Goal: Task Accomplishment & Management: Manage account settings

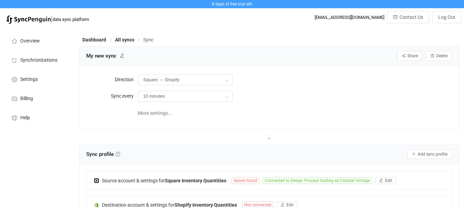
scroll to position [137, 0]
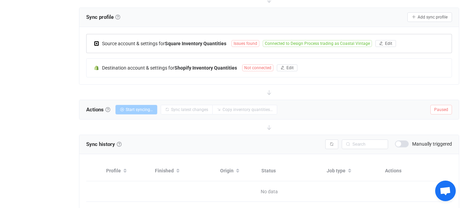
click at [238, 41] on span "Issues found" at bounding box center [245, 43] width 28 height 7
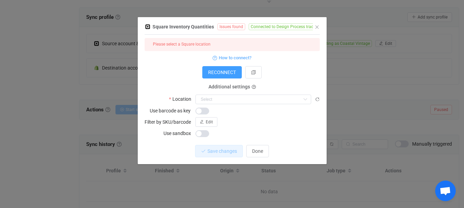
click at [217, 44] on div "Please select a Square location" at bounding box center [232, 44] width 175 height 13
click at [218, 44] on div "Please select a Square location" at bounding box center [232, 44] width 175 height 13
click at [217, 101] on input "dialog" at bounding box center [253, 100] width 116 height 10
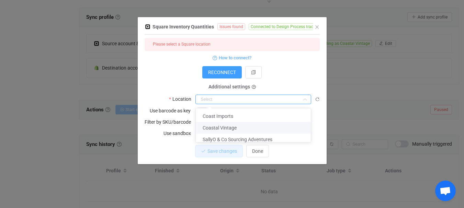
click at [223, 125] on span "Coastal Vintage" at bounding box center [220, 127] width 34 height 5
type input "Coastal Vintage"
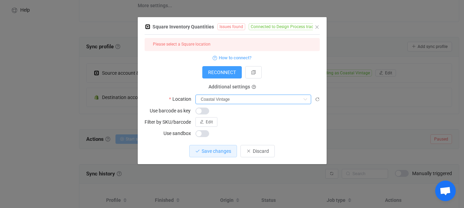
scroll to position [96, 0]
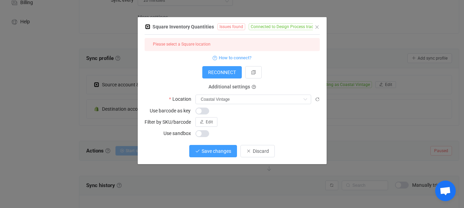
click at [216, 150] on span "Save changes" at bounding box center [216, 151] width 30 height 5
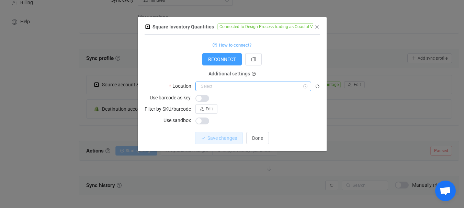
click at [245, 84] on input "dialog" at bounding box center [253, 87] width 116 height 10
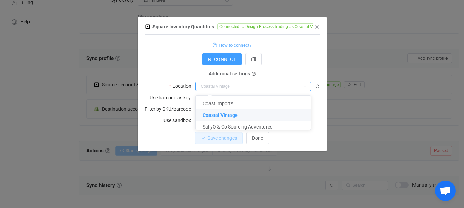
click at [165, 130] on div "1 { { "refreshToken": "***", "accessToken": "***", "locationId": "G334Y88DX5238…" at bounding box center [232, 93] width 175 height 117
type input "Coastal Vintage"
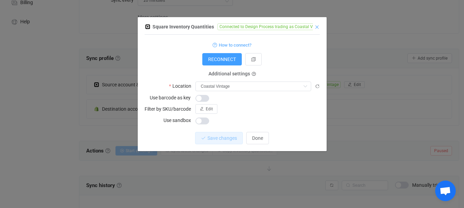
click at [318, 28] on icon "Close" at bounding box center [316, 26] width 5 height 5
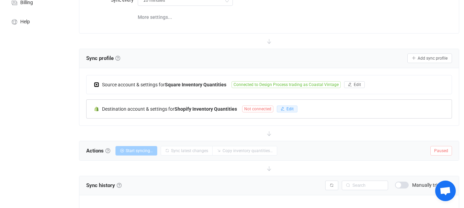
click at [283, 107] on icon "button" at bounding box center [282, 109] width 4 height 4
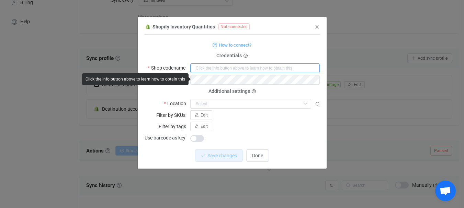
click at [205, 70] on input "dialog" at bounding box center [254, 68] width 129 height 10
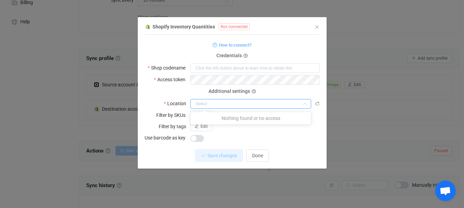
click at [221, 103] on input "dialog" at bounding box center [250, 104] width 121 height 10
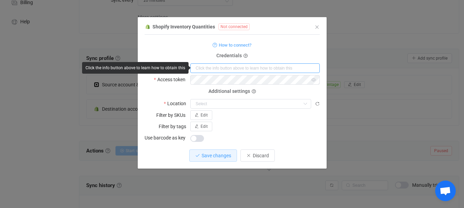
click at [202, 66] on input "dialog" at bounding box center [254, 68] width 129 height 10
paste input "3ccbde-df"
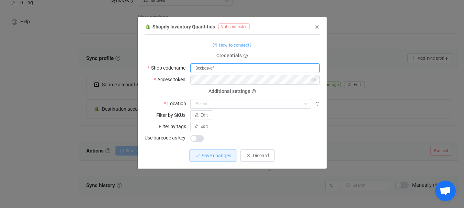
type input "3ccbde-df"
click at [189, 56] on div "Credentials" at bounding box center [232, 56] width 175 height 0
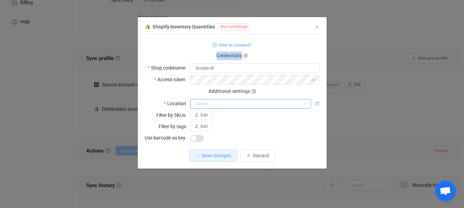
click at [195, 103] on input "dialog" at bounding box center [250, 104] width 121 height 10
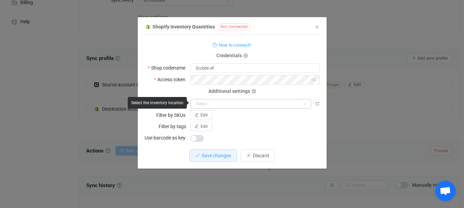
click at [301, 102] on icon "dialog" at bounding box center [305, 104] width 9 height 10
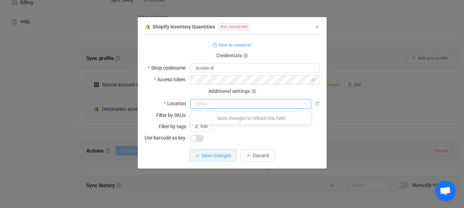
click at [301, 102] on icon "dialog" at bounding box center [305, 104] width 9 height 10
click at [302, 101] on icon "dialog" at bounding box center [305, 104] width 9 height 10
click at [216, 150] on button "Save changes" at bounding box center [213, 156] width 48 height 12
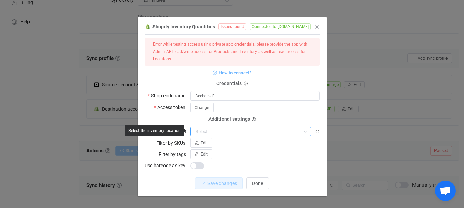
click at [212, 135] on input "dialog" at bounding box center [250, 132] width 121 height 10
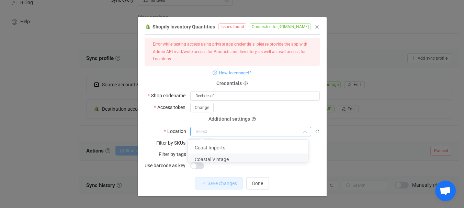
click at [226, 158] on span "Coastal Vintage" at bounding box center [212, 159] width 34 height 5
type input "Coastal Vintage"
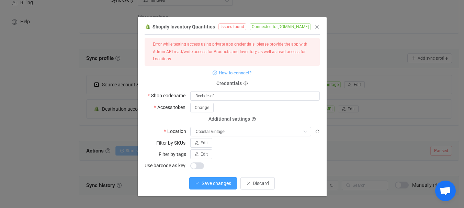
click at [216, 181] on span "Save changes" at bounding box center [216, 183] width 30 height 5
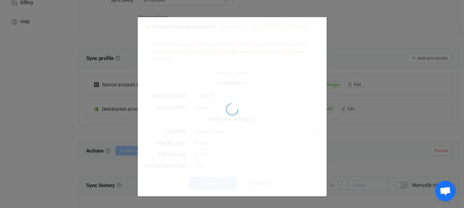
click at [216, 180] on div "dialog" at bounding box center [232, 109] width 175 height 174
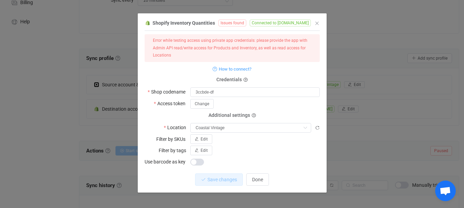
scroll to position [5, 0]
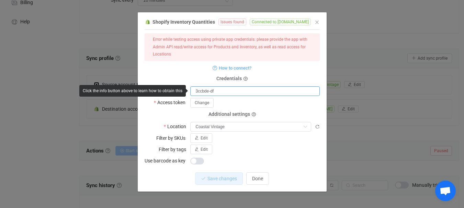
click at [218, 91] on input "3ccbde-df" at bounding box center [254, 91] width 129 height 10
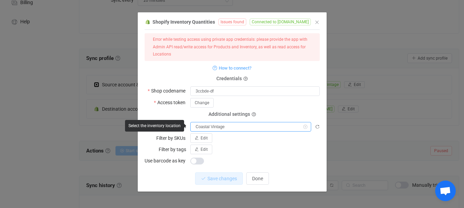
click at [220, 129] on input "Coastal Vintage" at bounding box center [250, 127] width 121 height 10
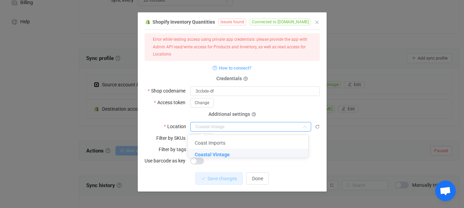
click at [216, 155] on span "Coastal Vintage" at bounding box center [212, 154] width 35 height 5
type input "Coastal Vintage"
click at [216, 155] on body "8 days of free trial left | data sync platform [EMAIL_ADDRESS][DOMAIN_NAME] Con…" at bounding box center [232, 91] width 464 height 374
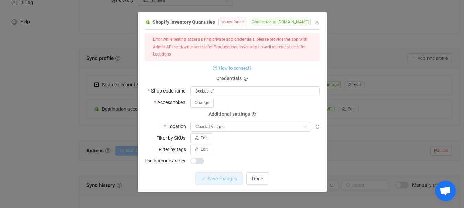
click at [230, 157] on div "dialog" at bounding box center [254, 161] width 129 height 10
click at [252, 176] on span "Done" at bounding box center [257, 178] width 11 height 5
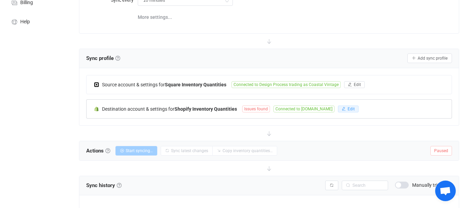
click at [358, 108] on button "Edit" at bounding box center [348, 109] width 21 height 7
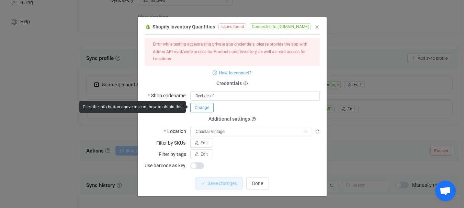
click at [204, 106] on span "Change" at bounding box center [202, 107] width 14 height 5
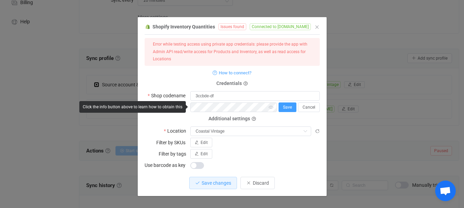
click at [291, 107] on button "Save" at bounding box center [287, 108] width 18 height 10
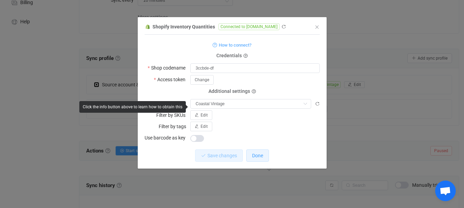
click at [254, 158] on span "Done" at bounding box center [257, 155] width 11 height 5
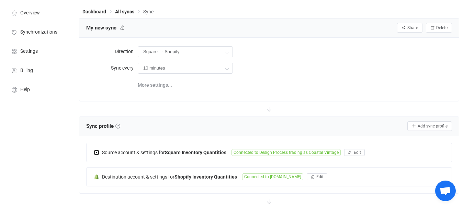
scroll to position [27, 0]
click at [156, 84] on span "More settings..." at bounding box center [155, 86] width 34 height 14
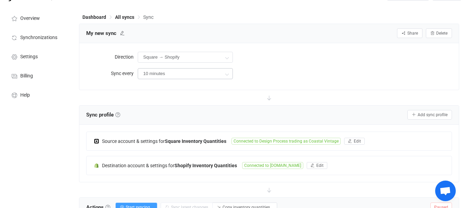
scroll to position [34, 0]
